Goal: Information Seeking & Learning: Compare options

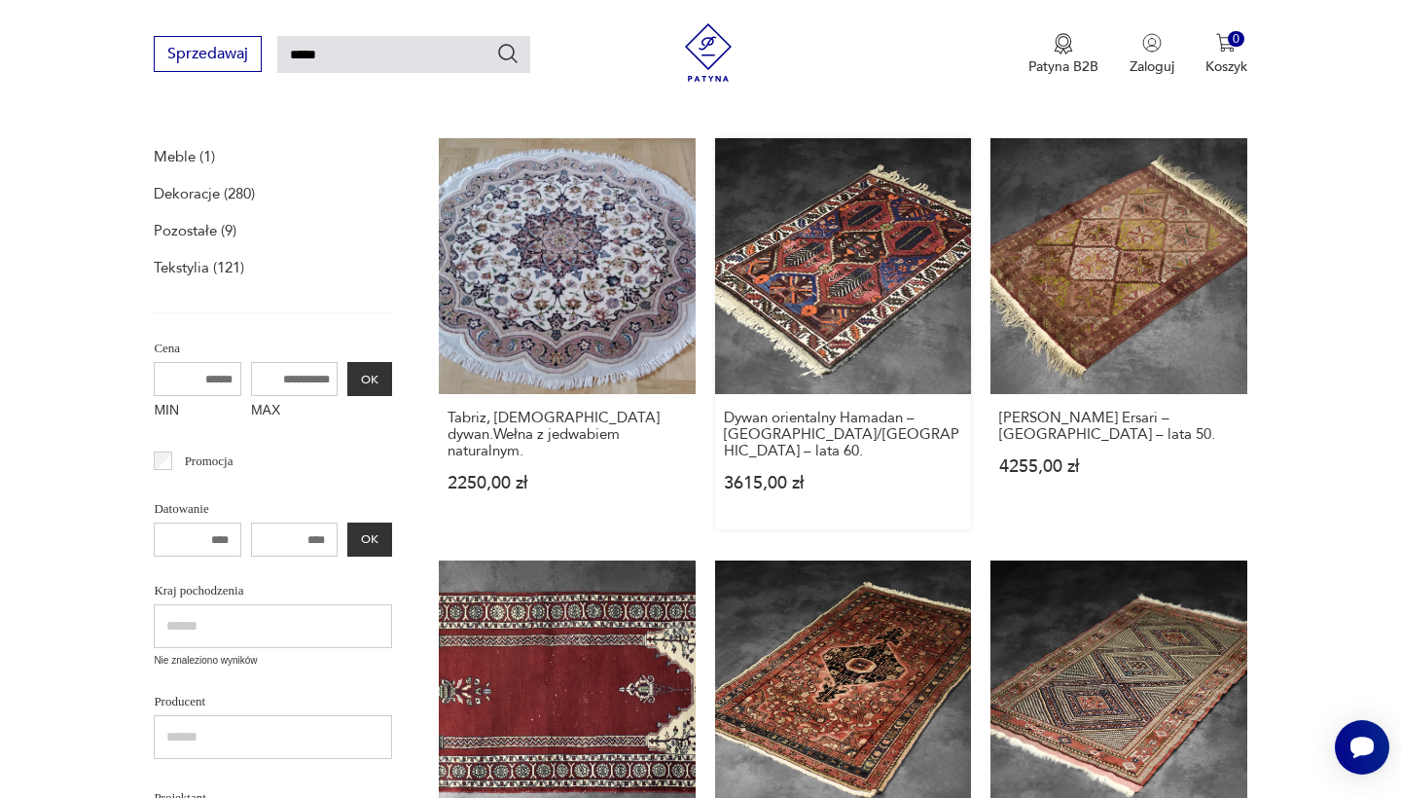
click at [715, 239] on link "Dywan orientalny Hamadan – [GEOGRAPHIC_DATA]/[GEOGRAPHIC_DATA] – lata 60. 3615,…" at bounding box center [843, 333] width 256 height 391
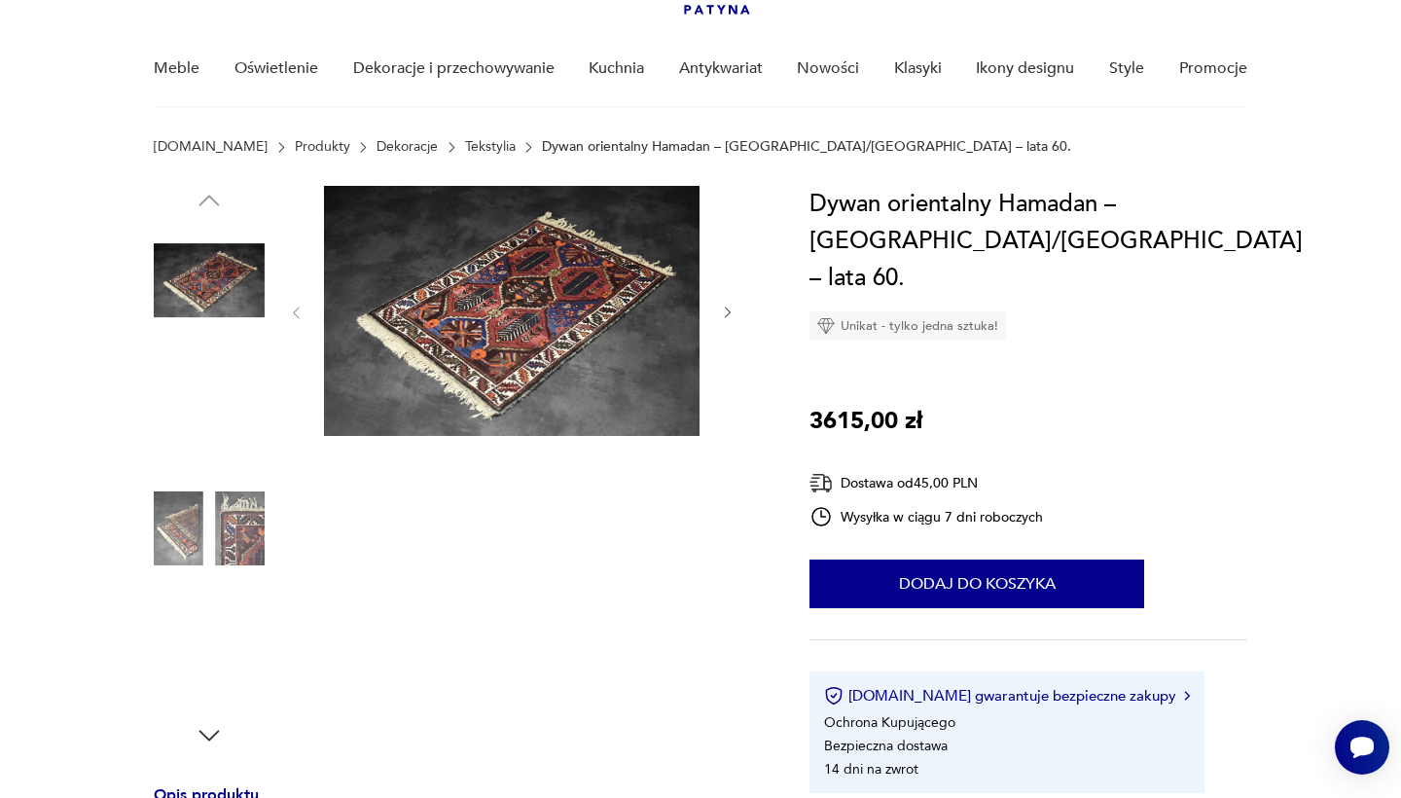
scroll to position [125, 0]
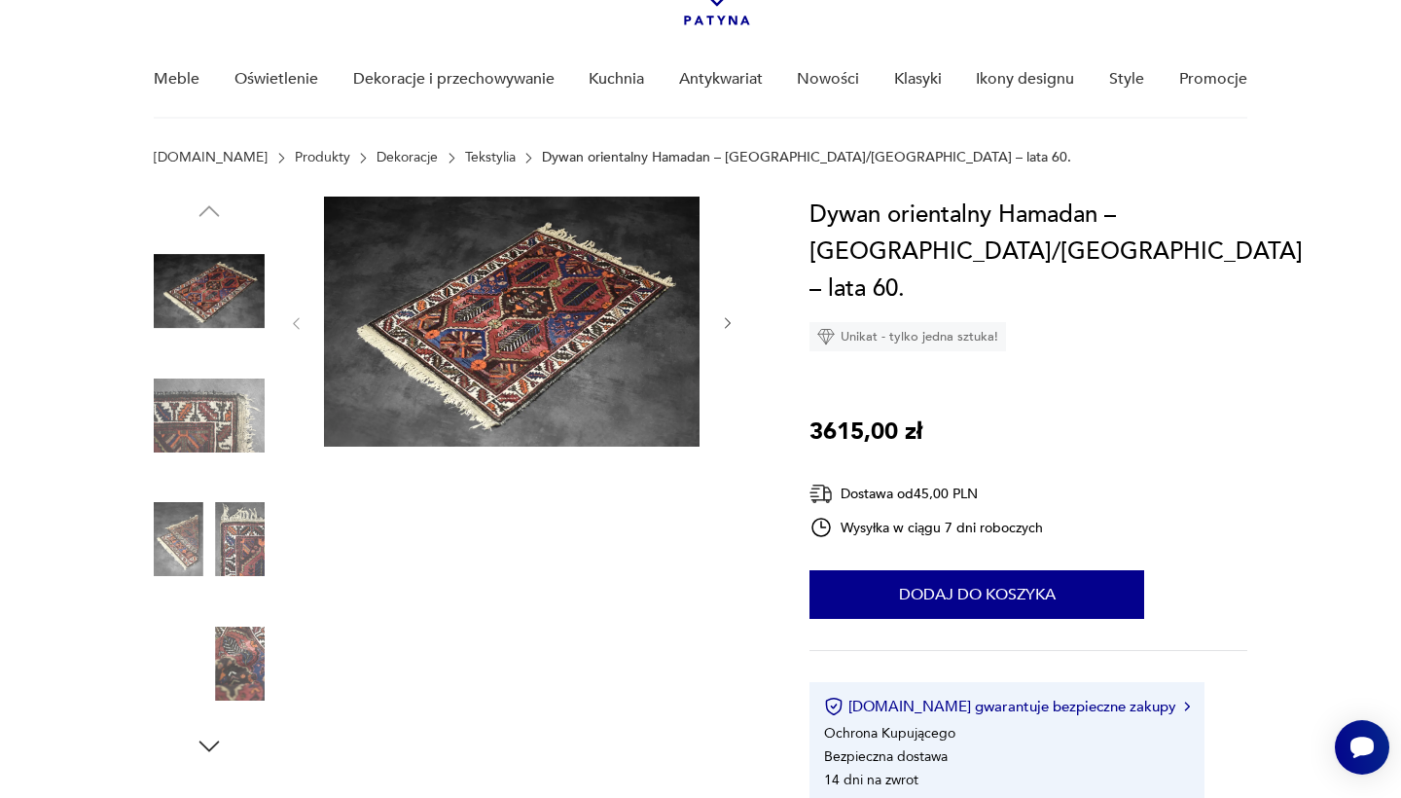
click at [558, 357] on img at bounding box center [511, 322] width 375 height 250
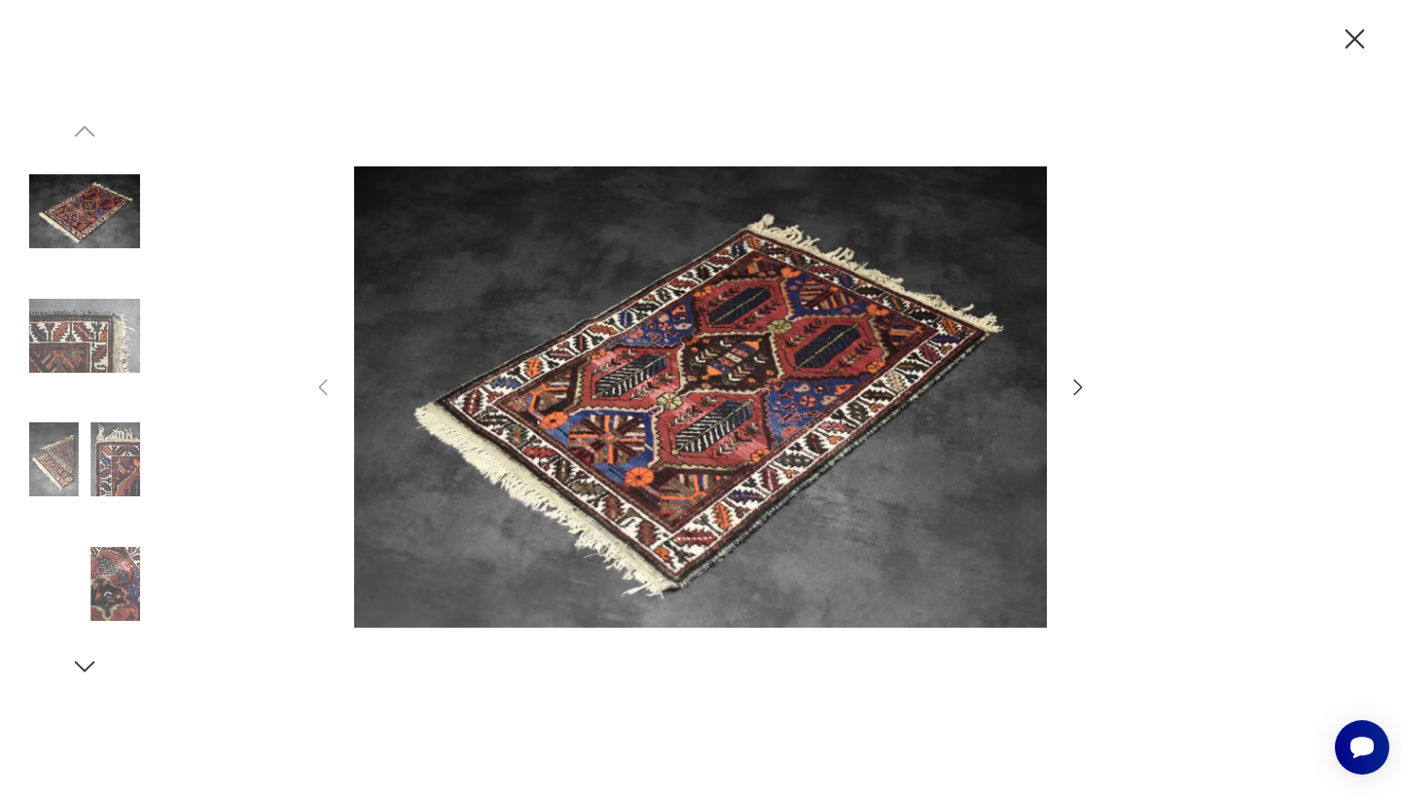
click at [1074, 383] on icon "button" at bounding box center [1077, 386] width 23 height 23
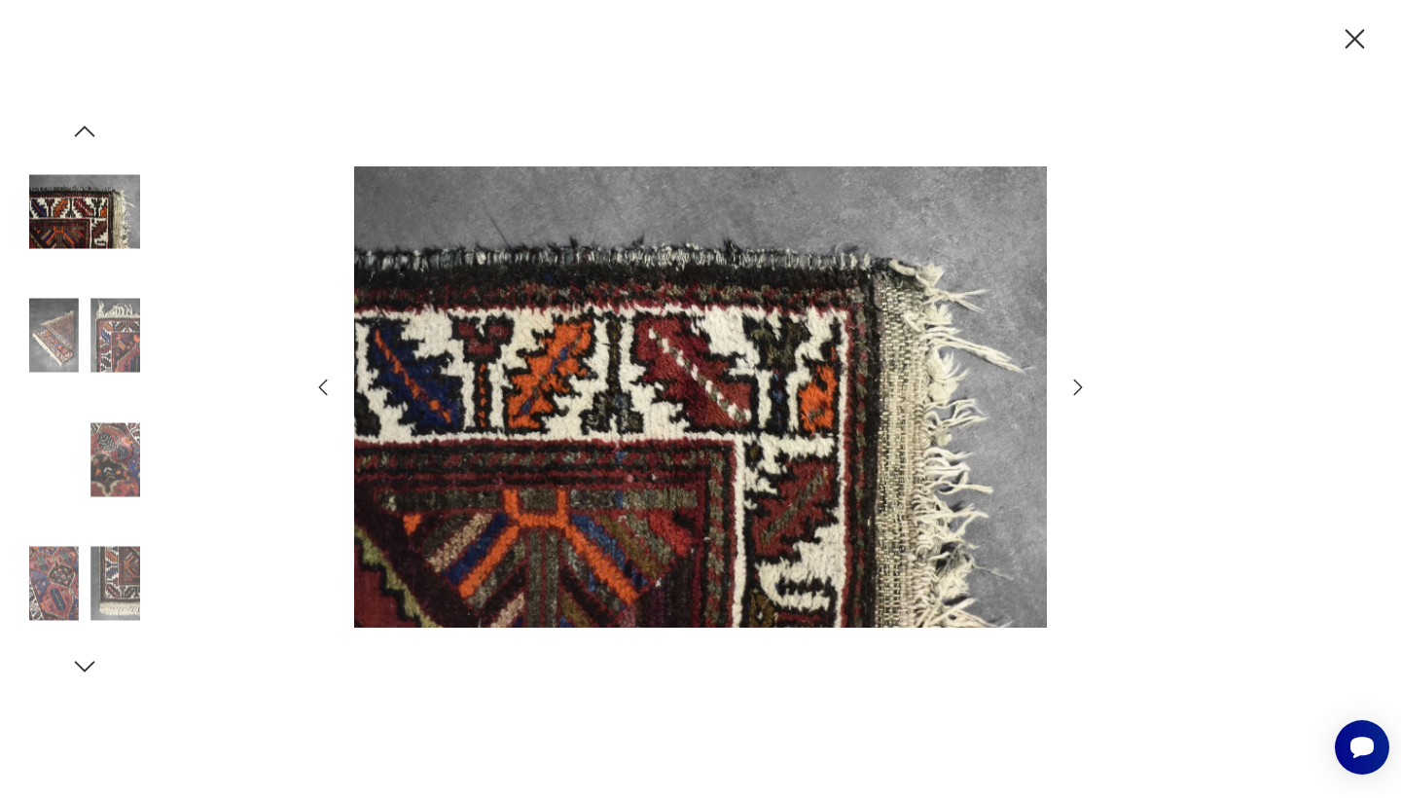
click at [1074, 383] on icon "button" at bounding box center [1077, 386] width 23 height 23
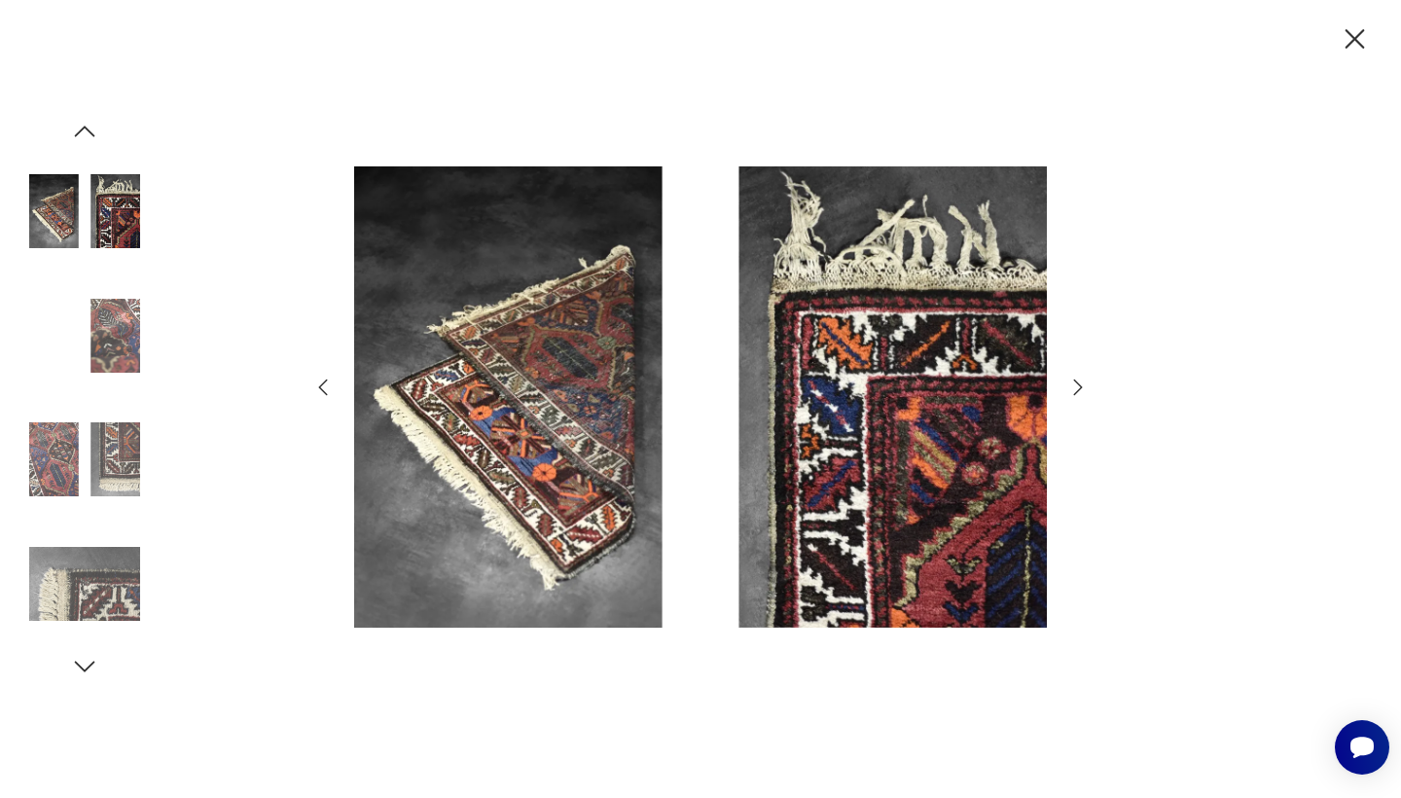
click at [1074, 383] on icon "button" at bounding box center [1077, 386] width 23 height 23
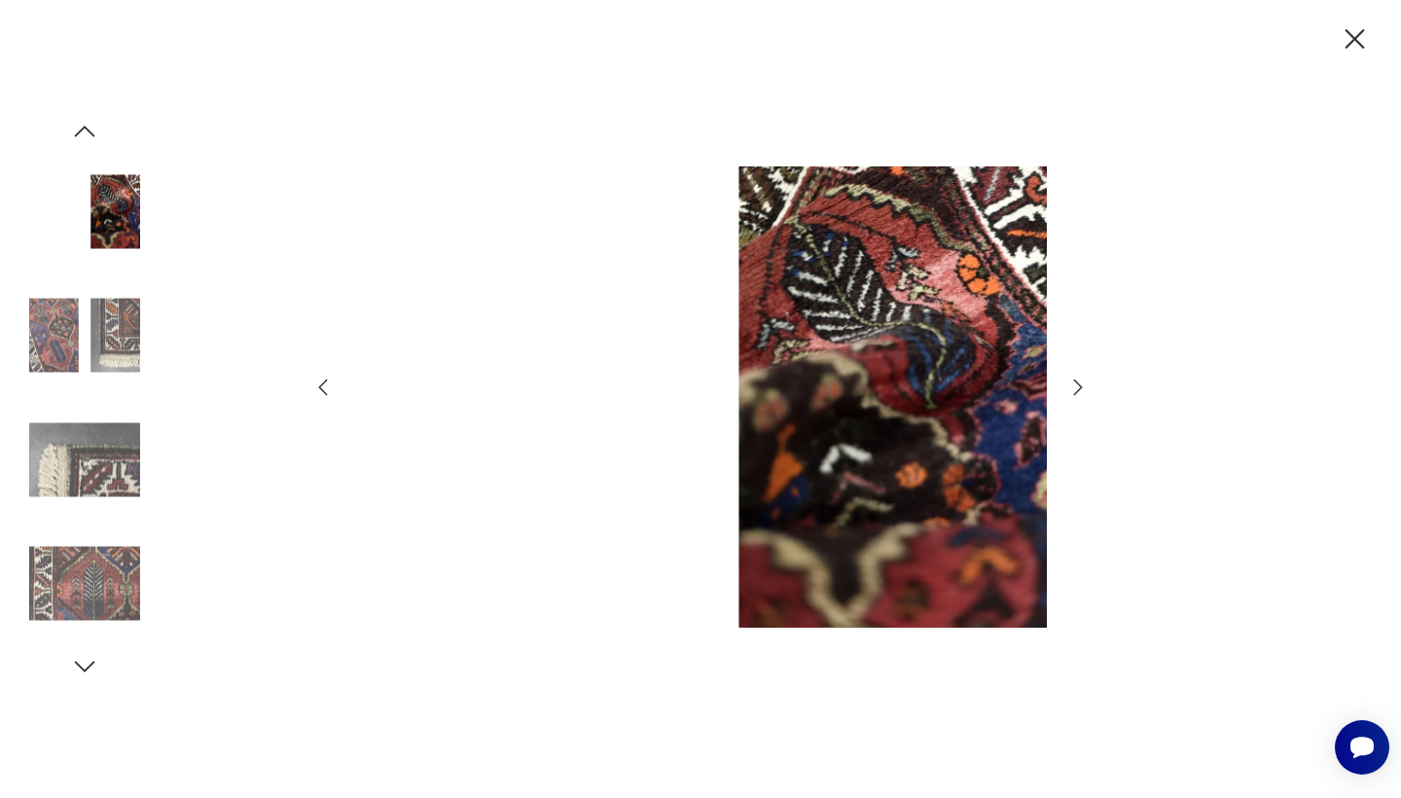
click at [1074, 383] on icon "button" at bounding box center [1077, 386] width 23 height 23
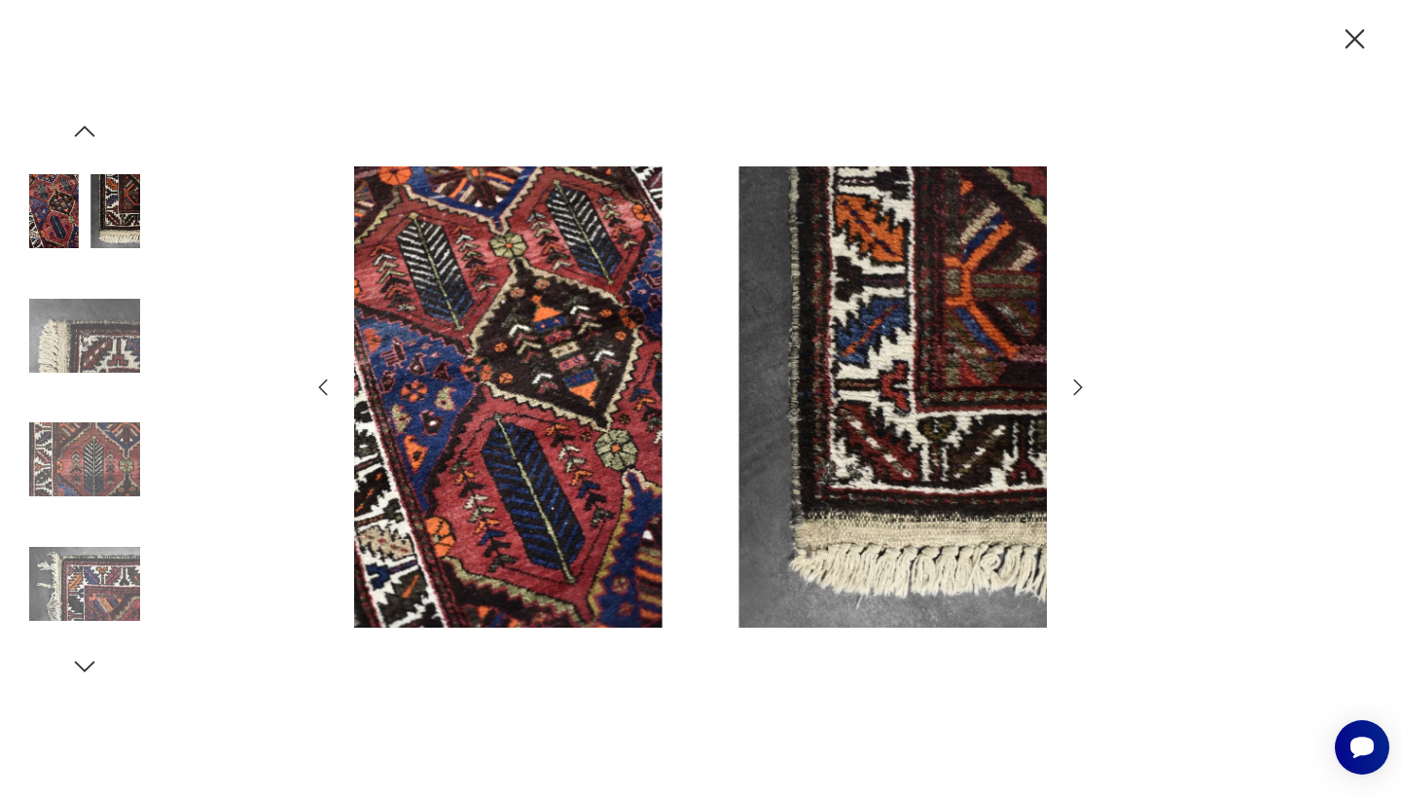
click at [1074, 383] on icon "button" at bounding box center [1077, 386] width 23 height 23
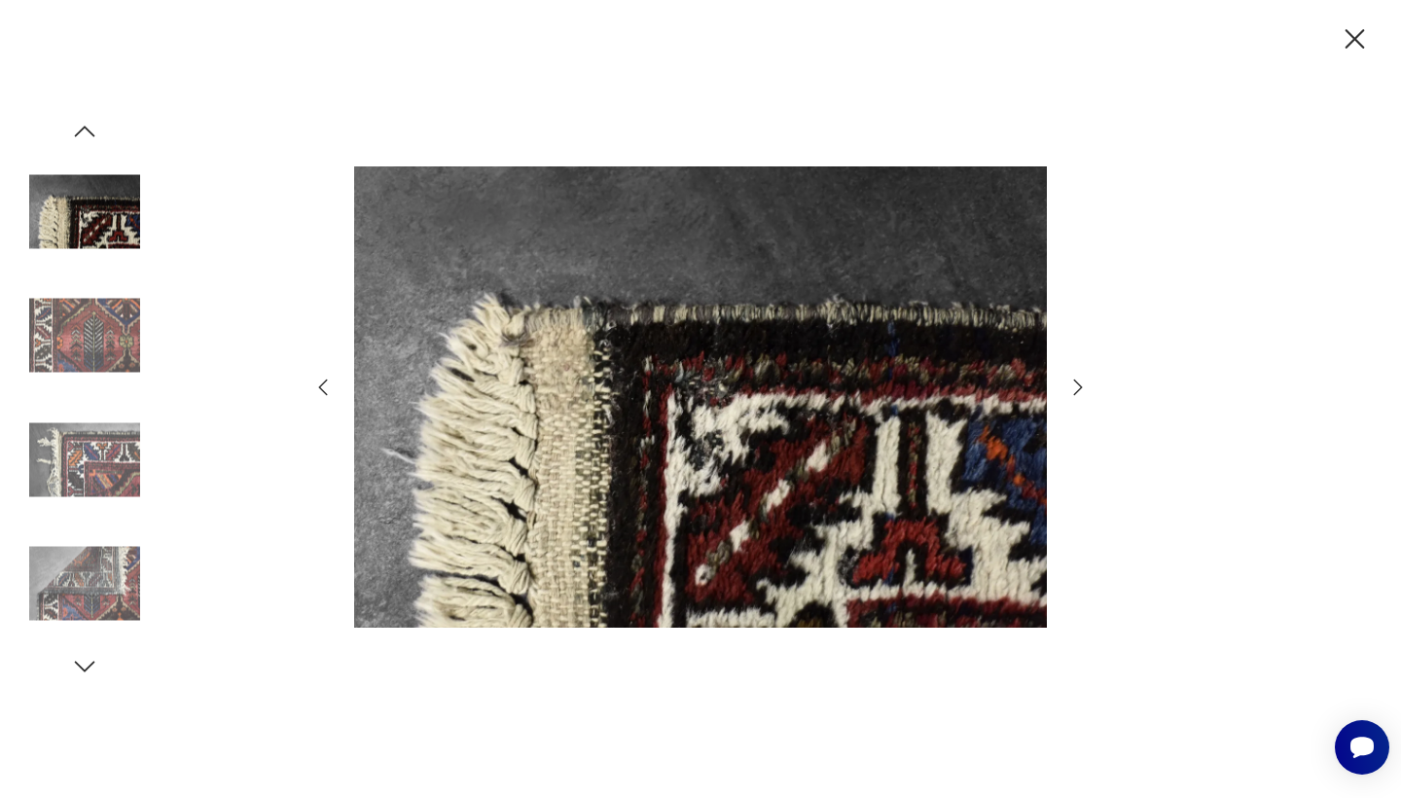
click at [1074, 383] on icon "button" at bounding box center [1077, 386] width 23 height 23
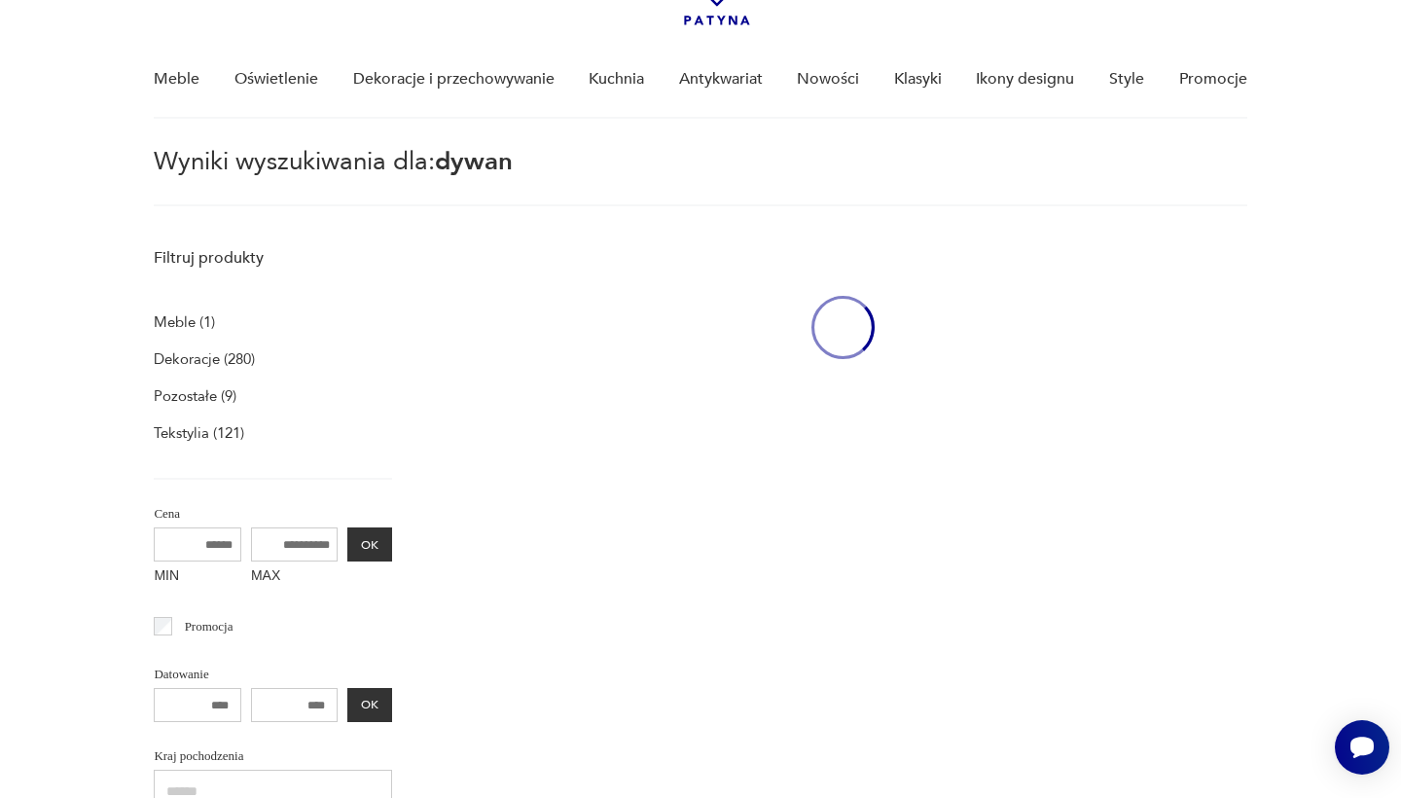
type input "*****"
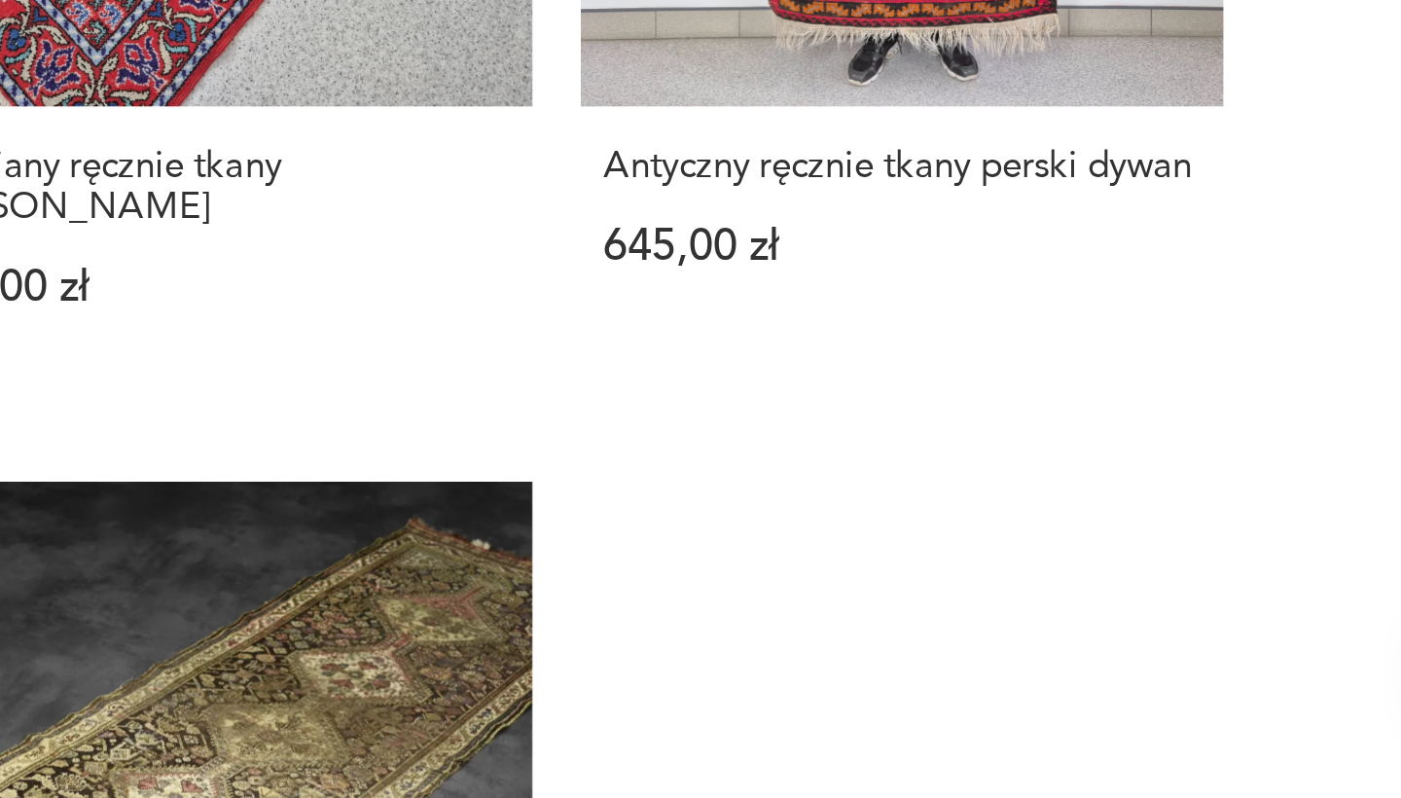
scroll to position [1243, 0]
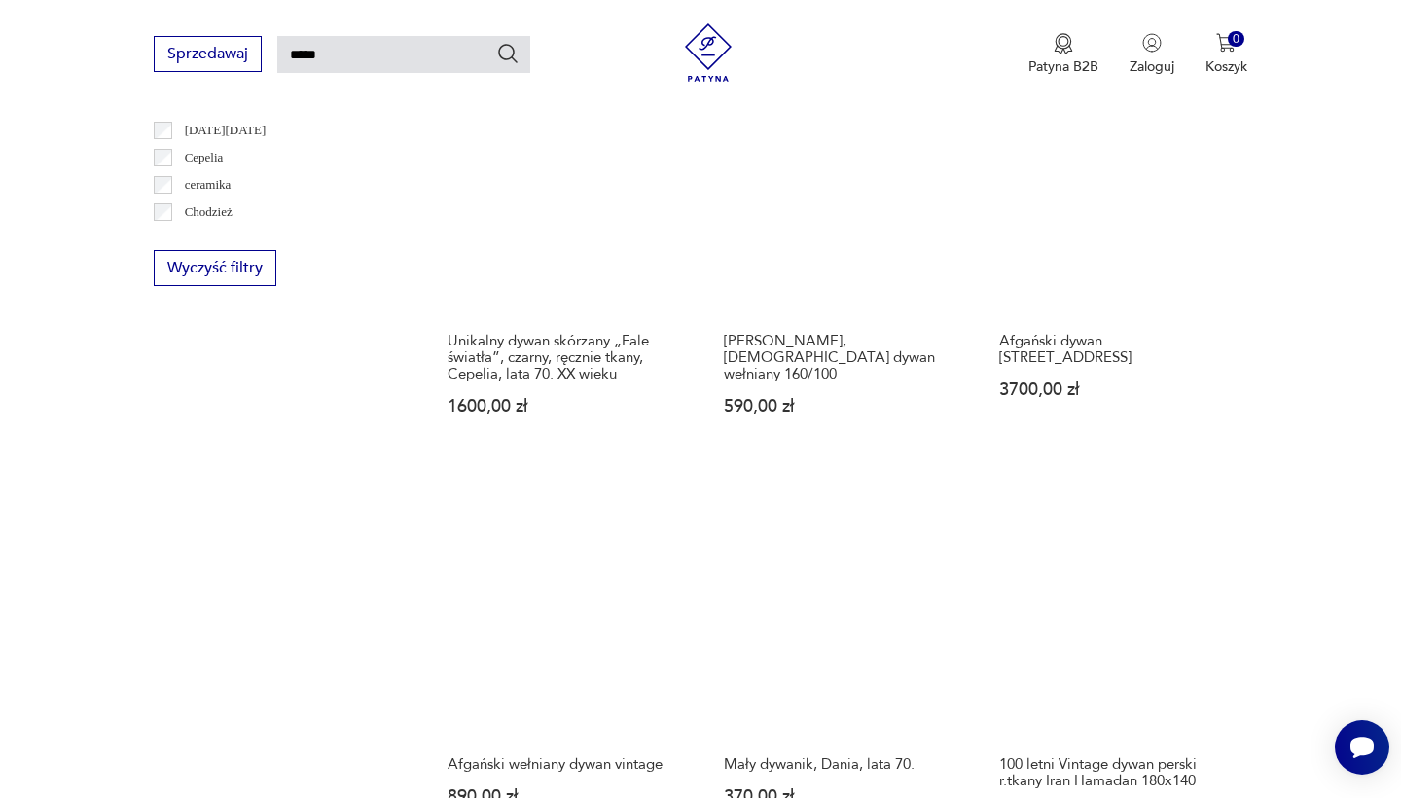
scroll to position [1167, 0]
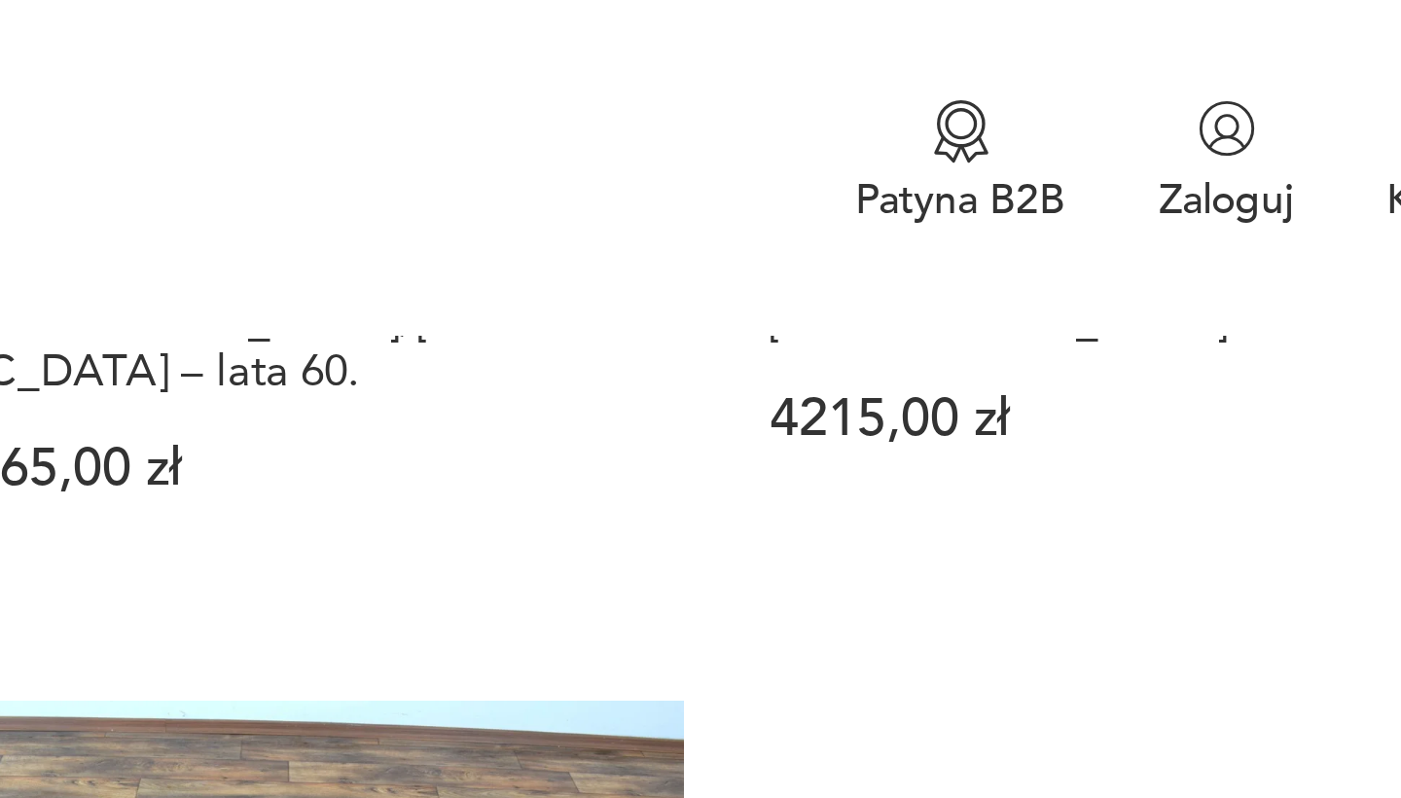
scroll to position [0, 0]
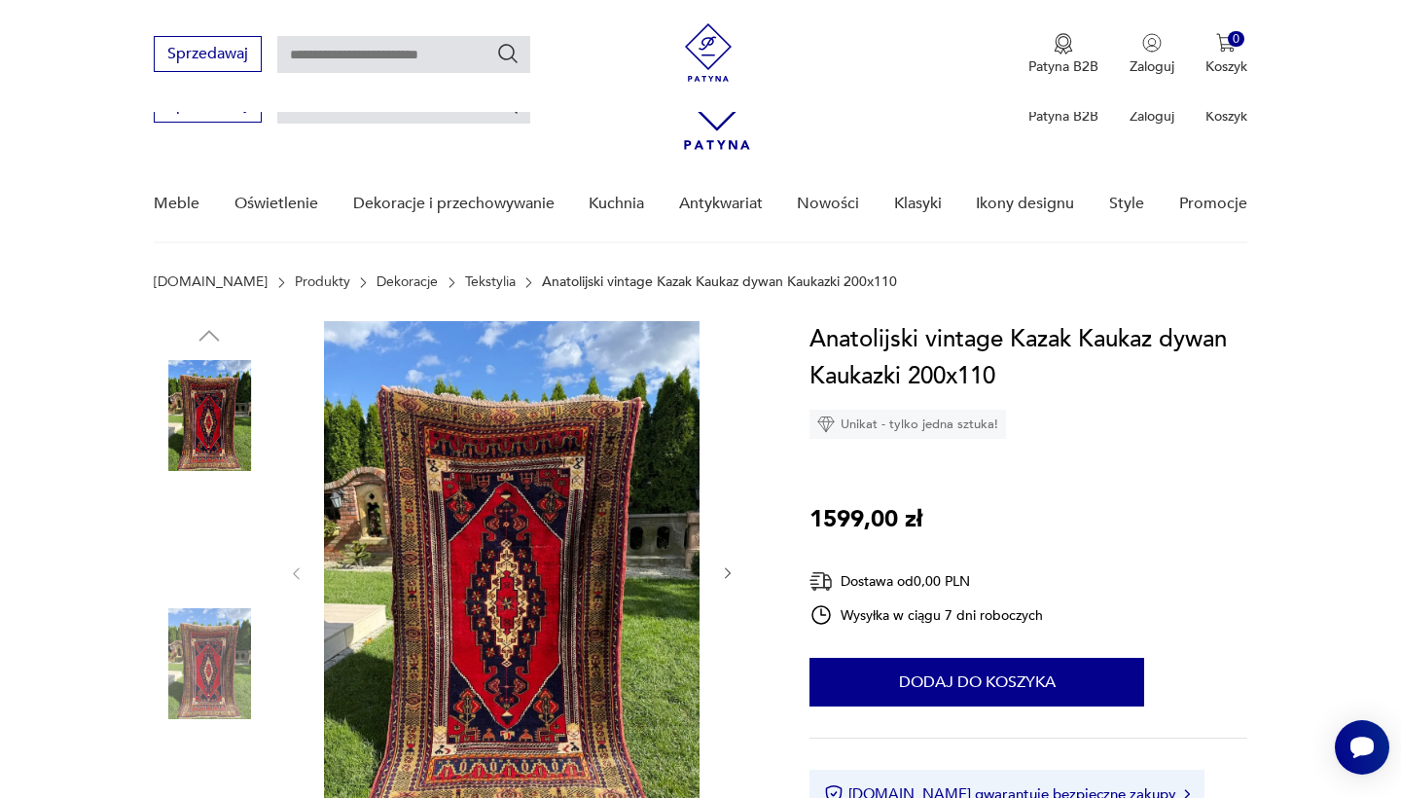
scroll to position [278, 0]
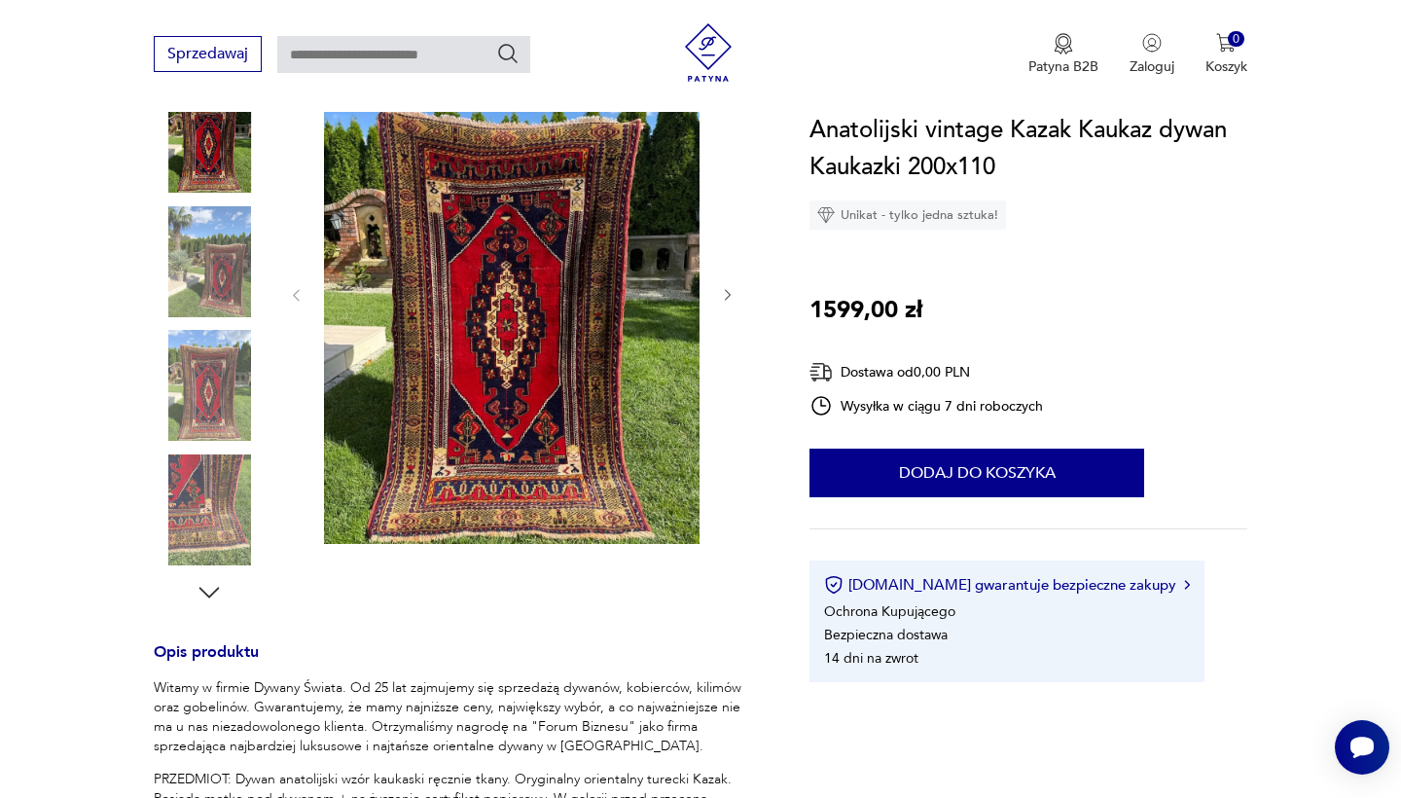
click at [216, 276] on img at bounding box center [209, 261] width 111 height 111
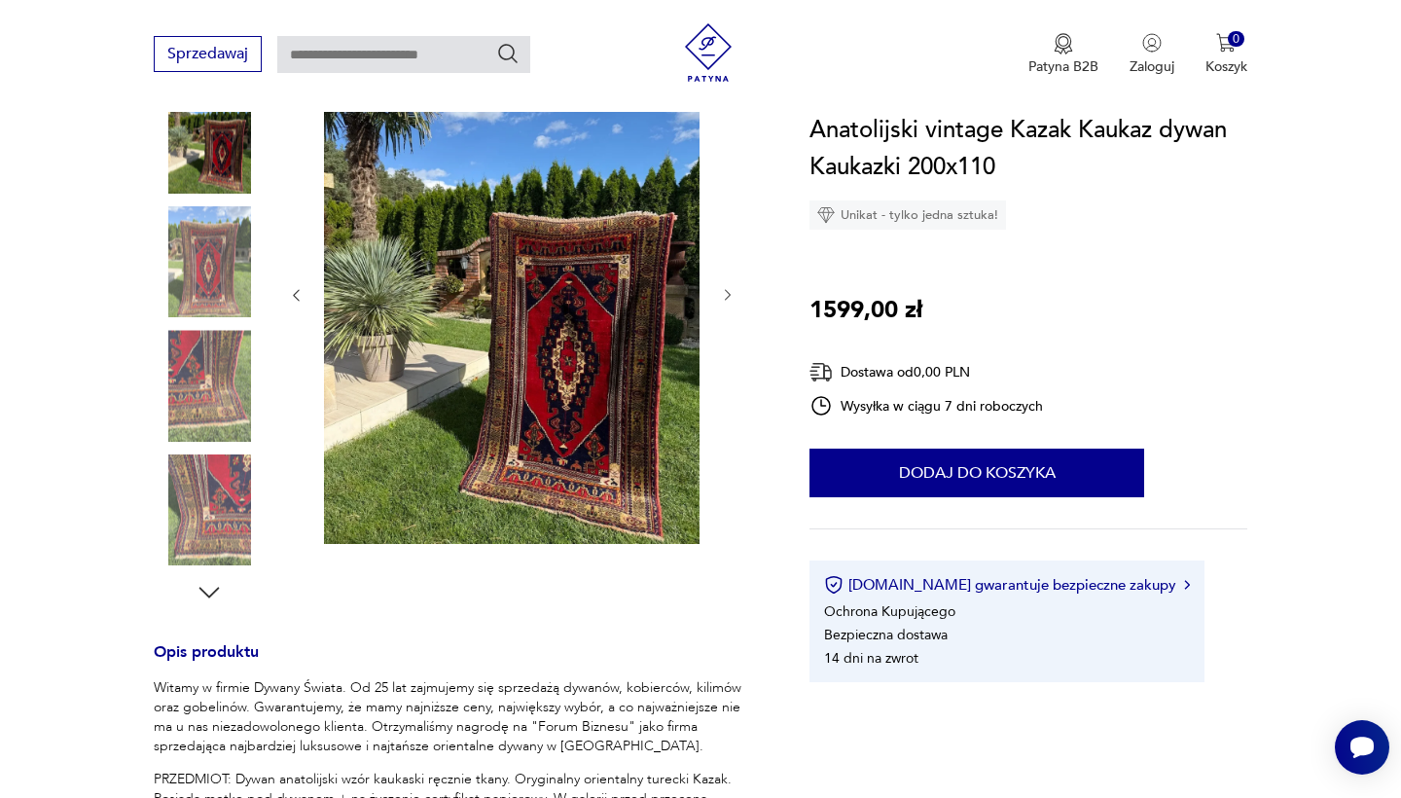
click at [502, 327] on img at bounding box center [511, 293] width 375 height 501
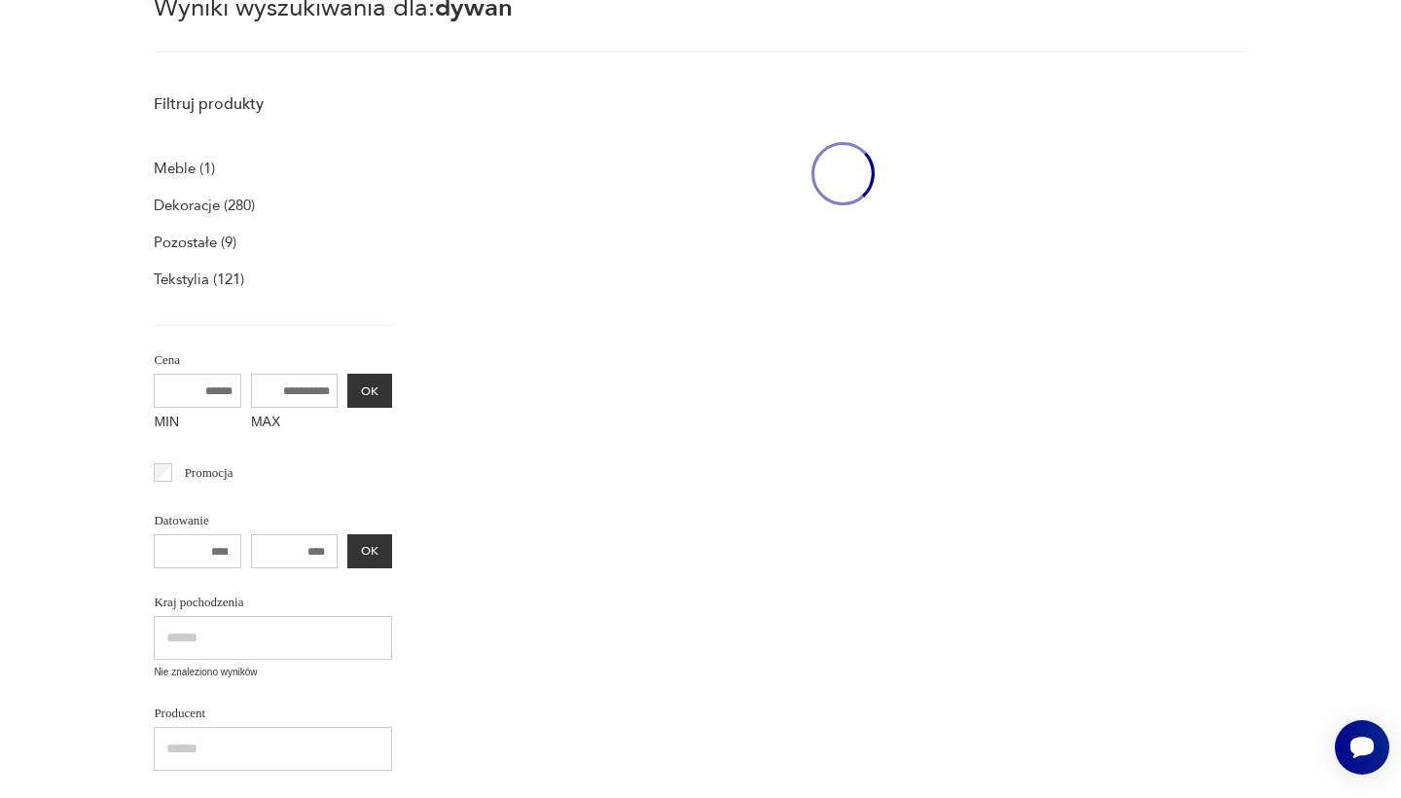
type input "*****"
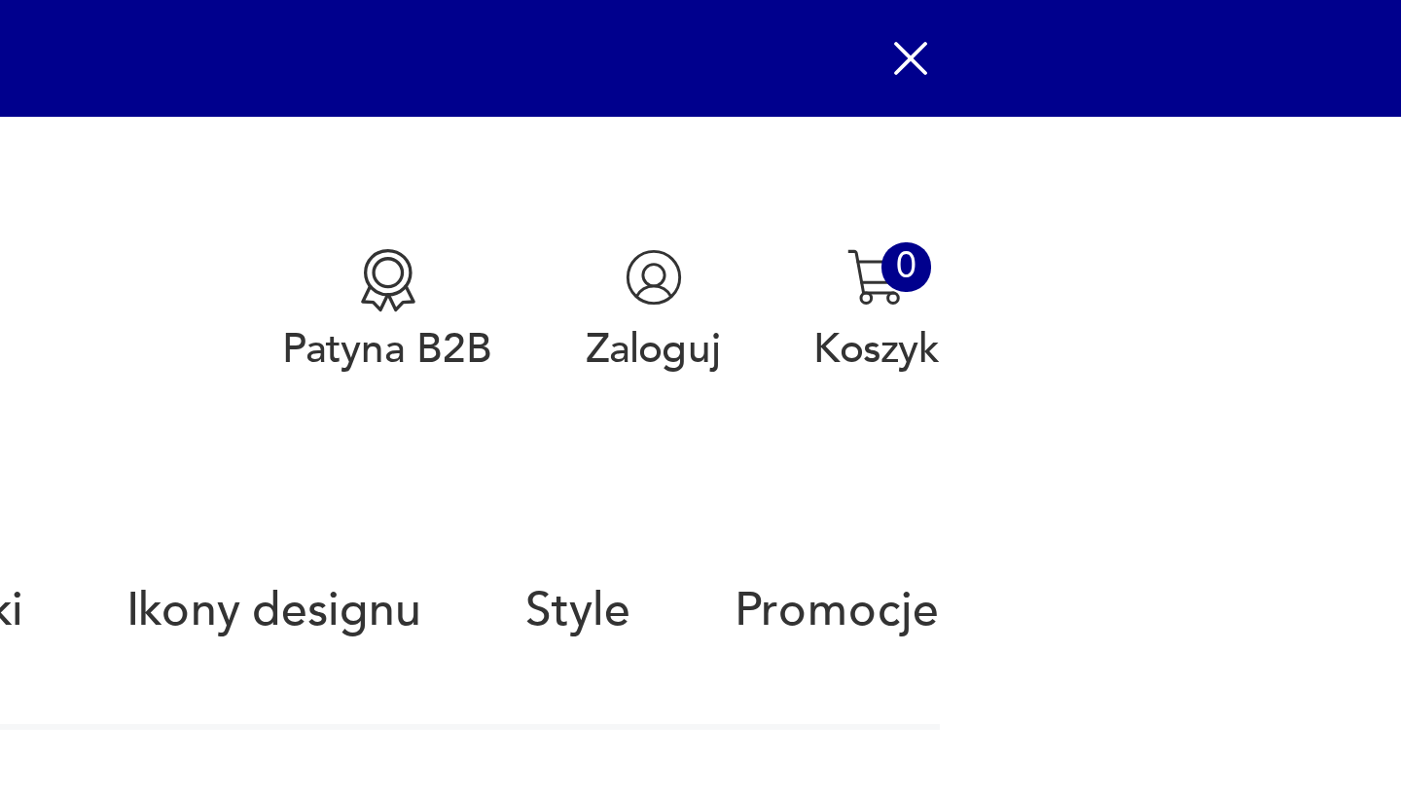
scroll to position [1243, 0]
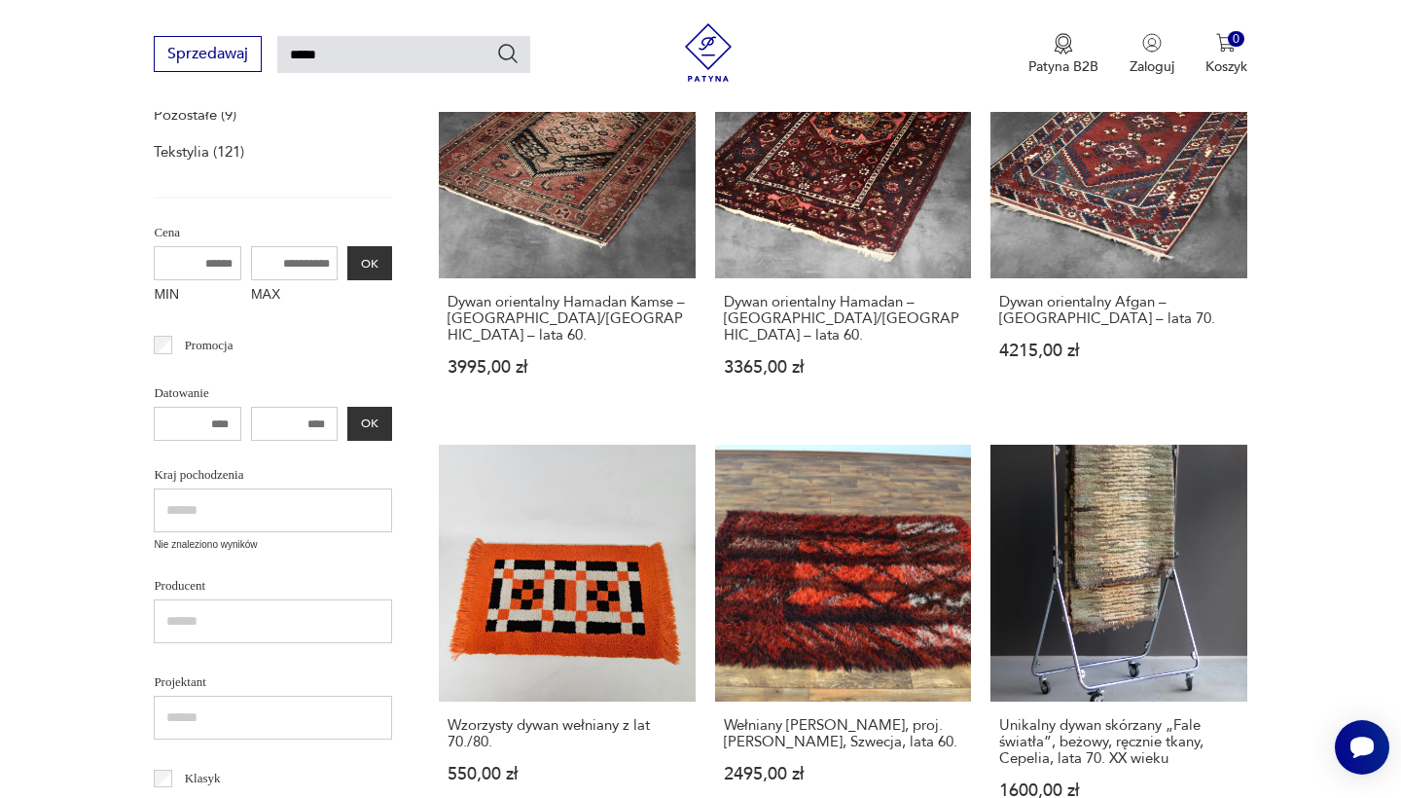
scroll to position [397, 0]
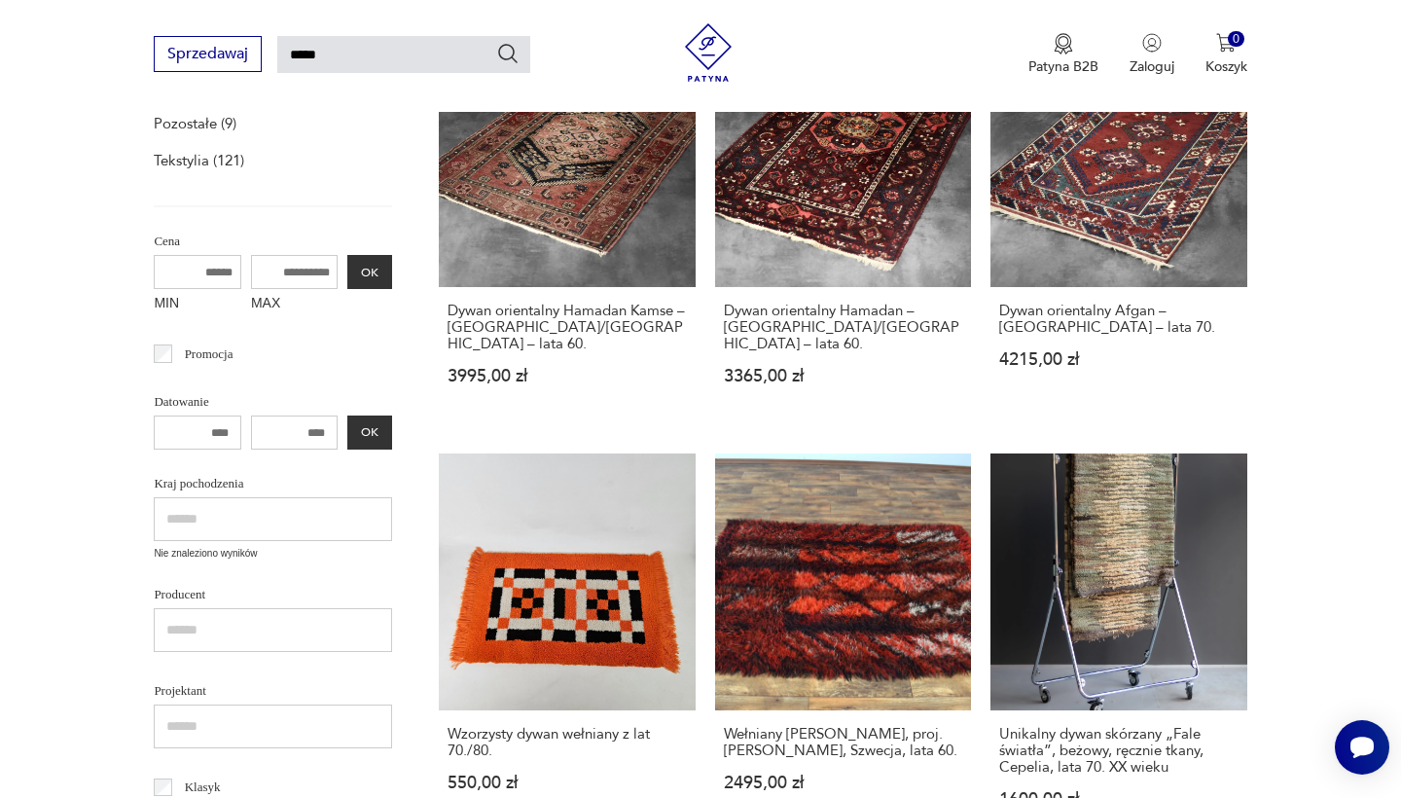
drag, startPoint x: 235, startPoint y: 272, endPoint x: 287, endPoint y: 272, distance: 51.6
click at [287, 272] on input "MAX" at bounding box center [295, 272] width 88 height 34
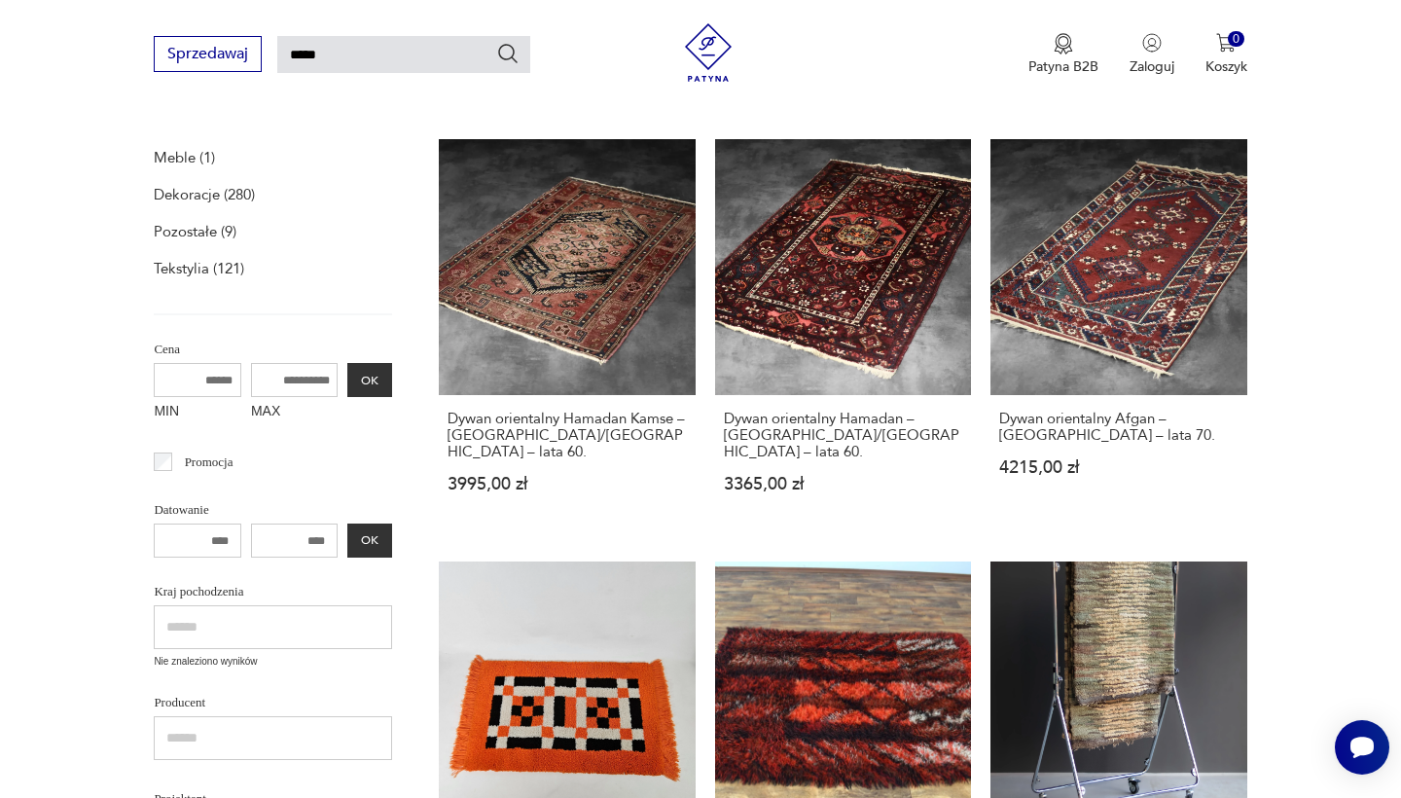
scroll to position [260, 0]
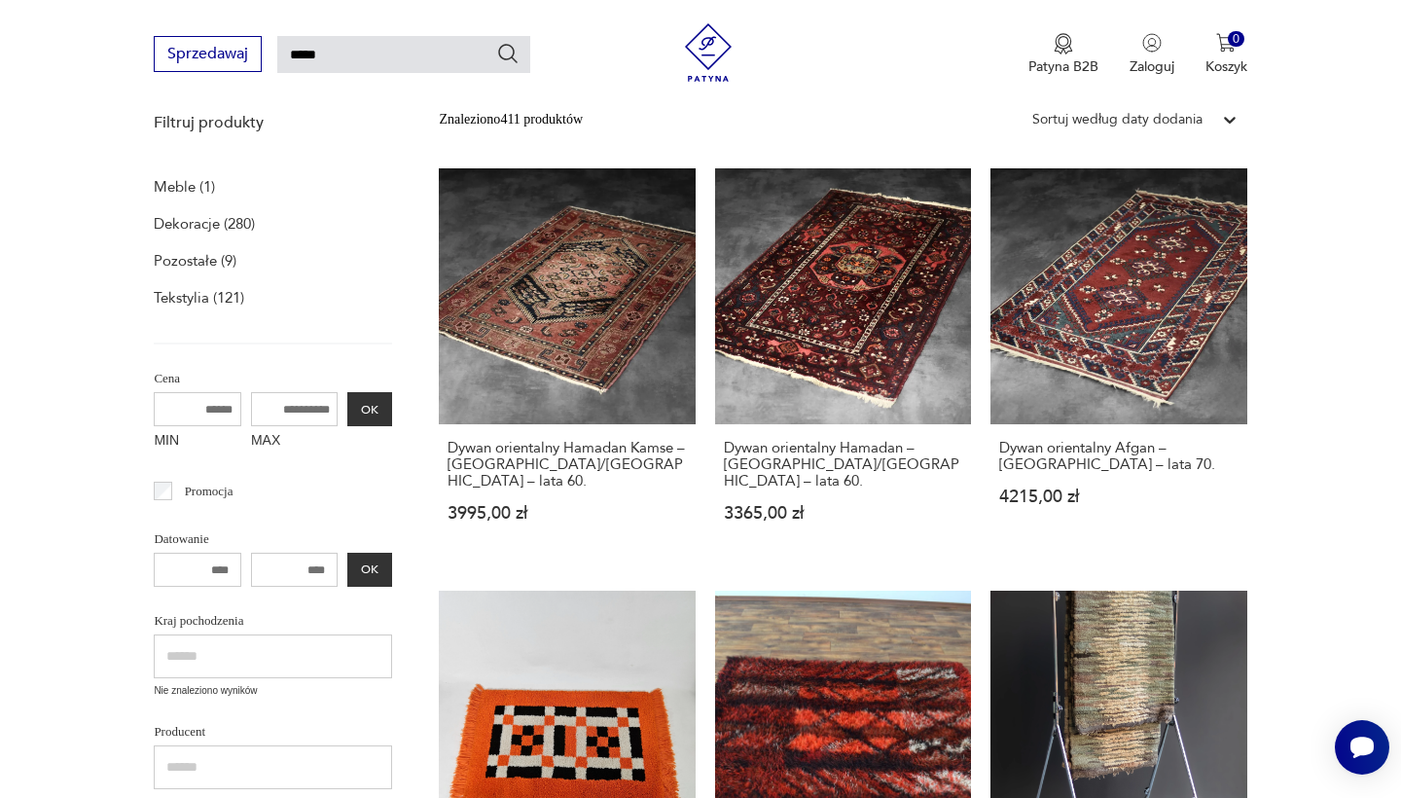
click at [251, 409] on input "MAX" at bounding box center [295, 409] width 88 height 34
type input "****"
click at [347, 409] on button "OK" at bounding box center [369, 409] width 45 height 34
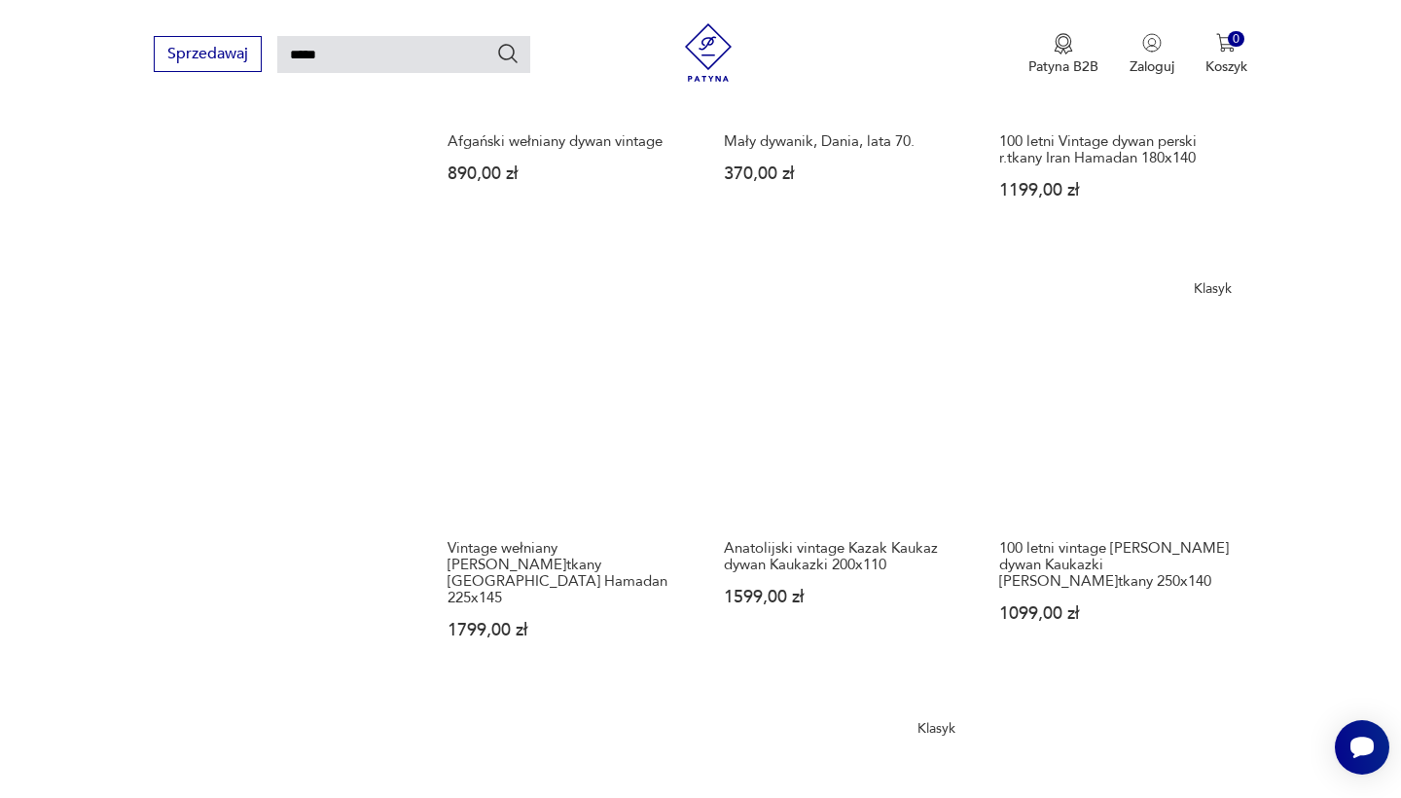
scroll to position [1400, 0]
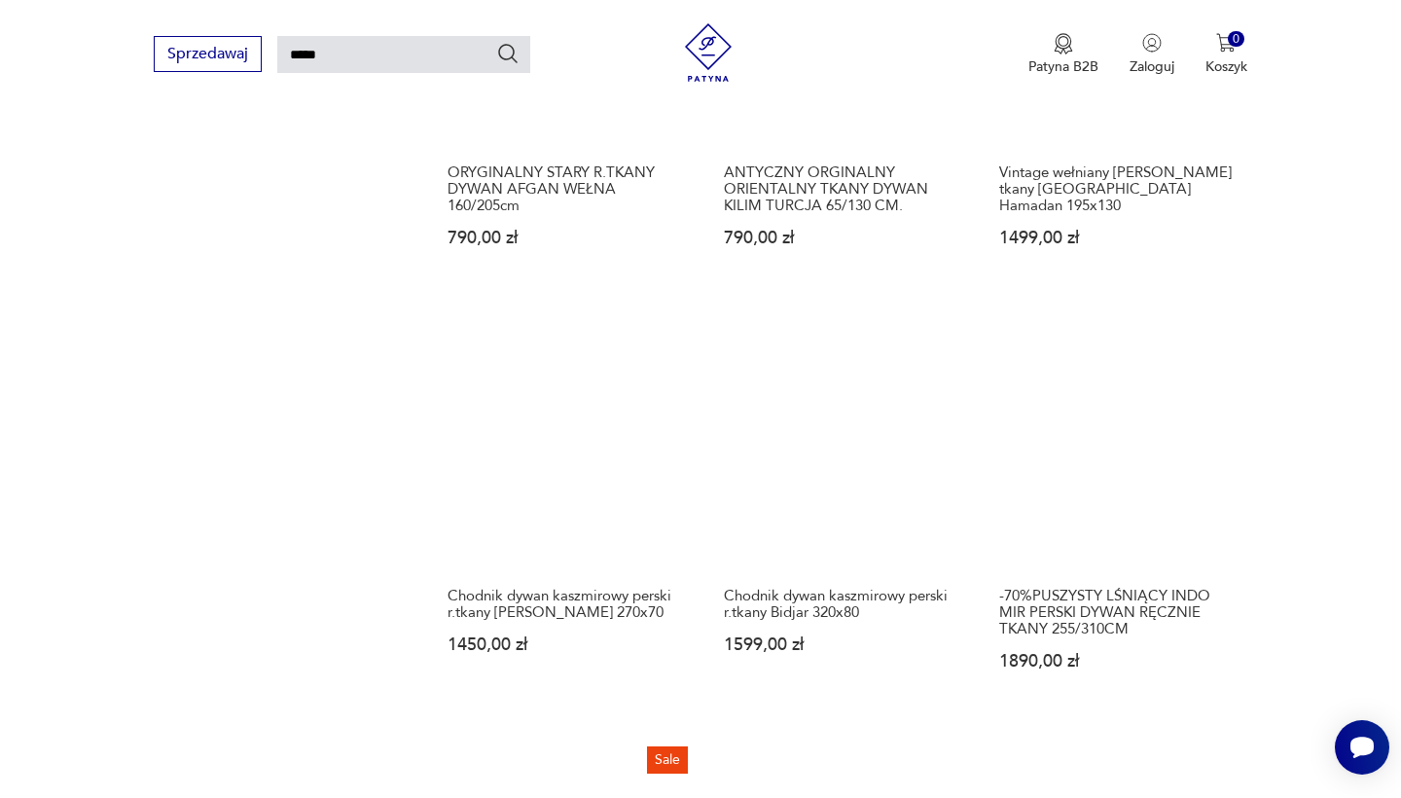
scroll to position [1416, 0]
